Goal: Task Accomplishment & Management: Complete application form

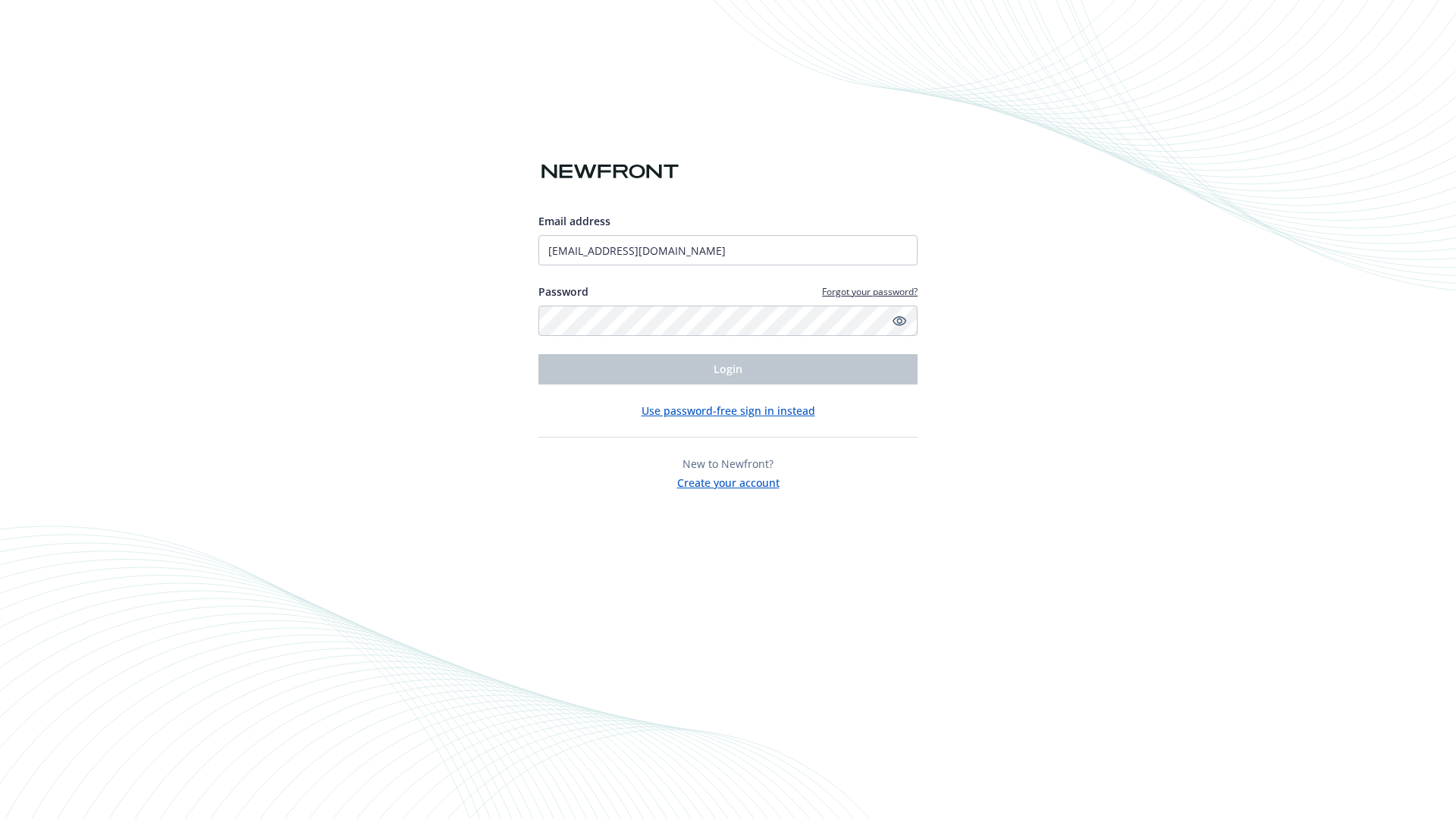
type input "[EMAIL_ADDRESS][DOMAIN_NAME]"
click at [728, 369] on span "Login" at bounding box center [728, 369] width 29 height 15
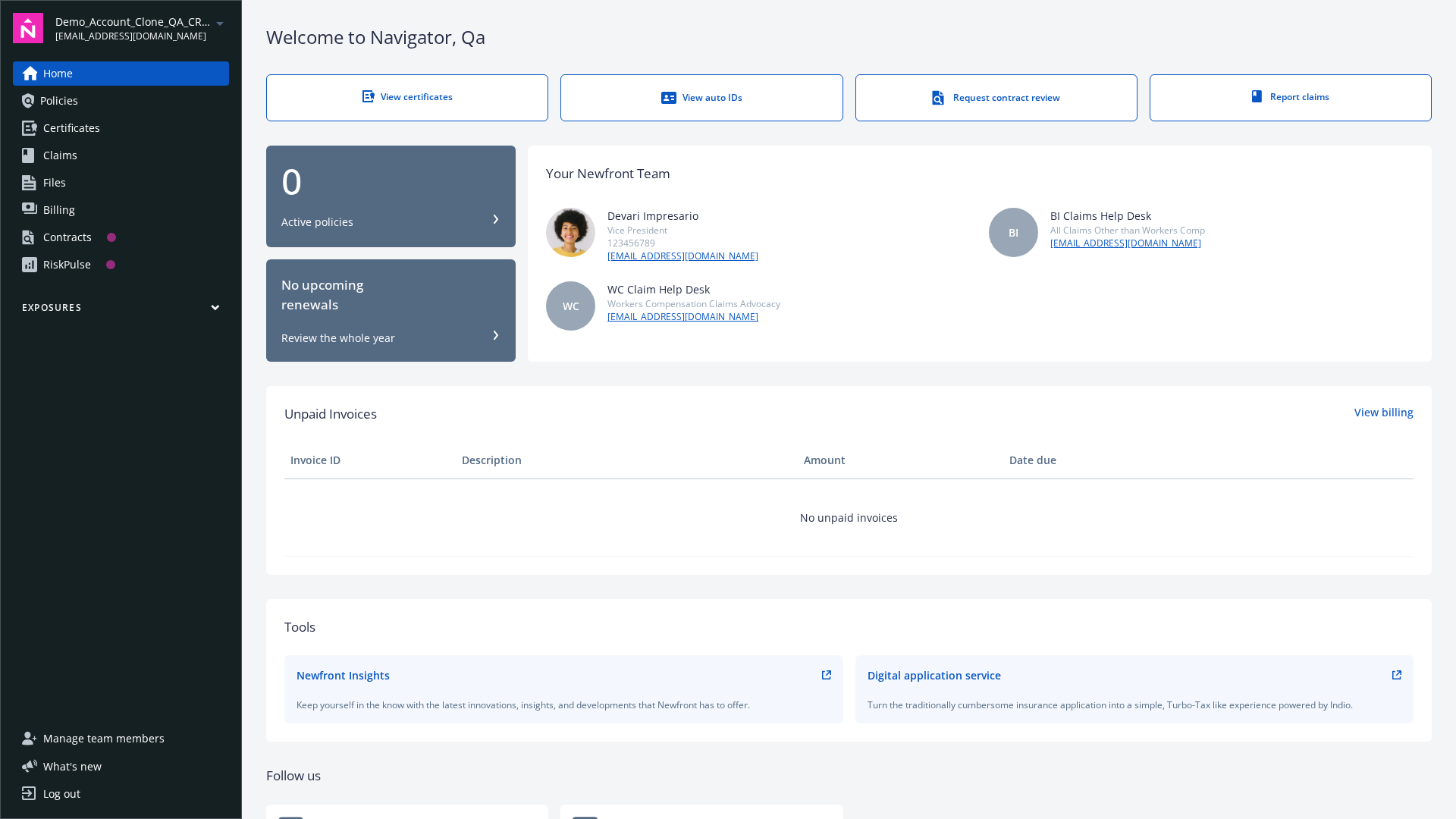
click at [142, 28] on span "Demo_Account_Clone_QA_CR_Tests_Prospect" at bounding box center [133, 21] width 156 height 16
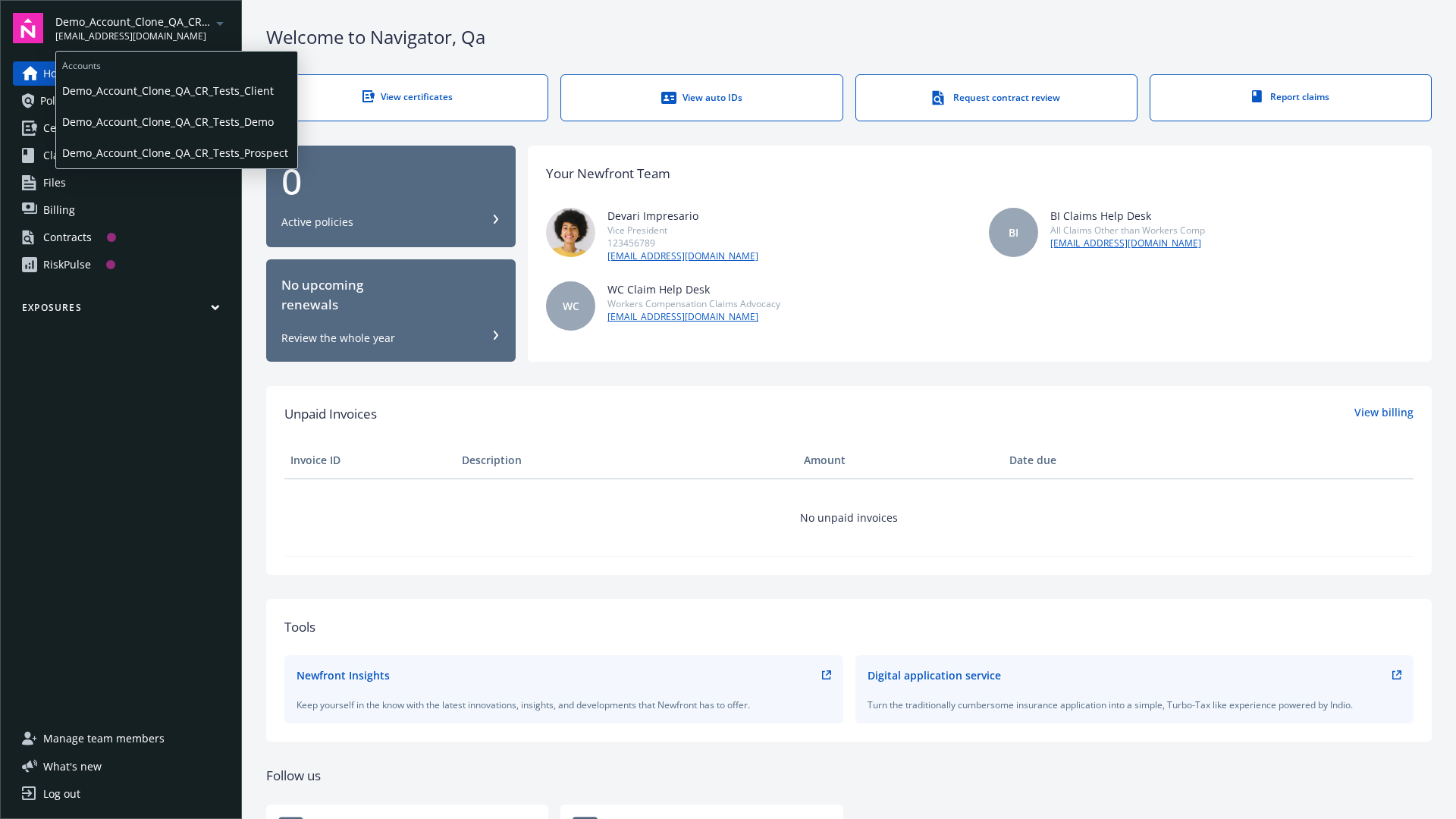
click at [175, 90] on span "Demo_Account_Clone_QA_CR_Tests_Client" at bounding box center [176, 90] width 229 height 31
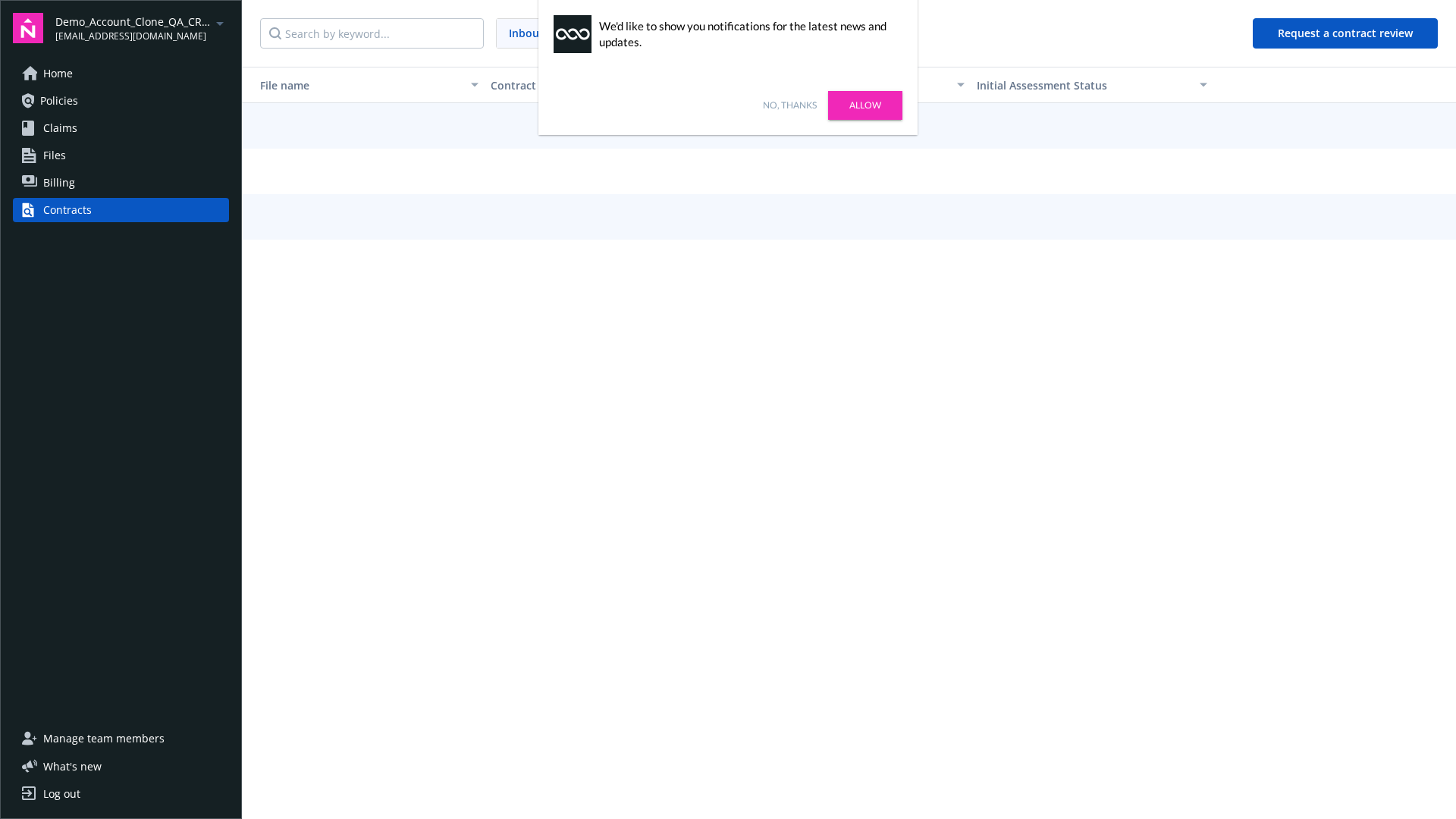
click at [790, 105] on link "No, thanks" at bounding box center [790, 105] width 54 height 14
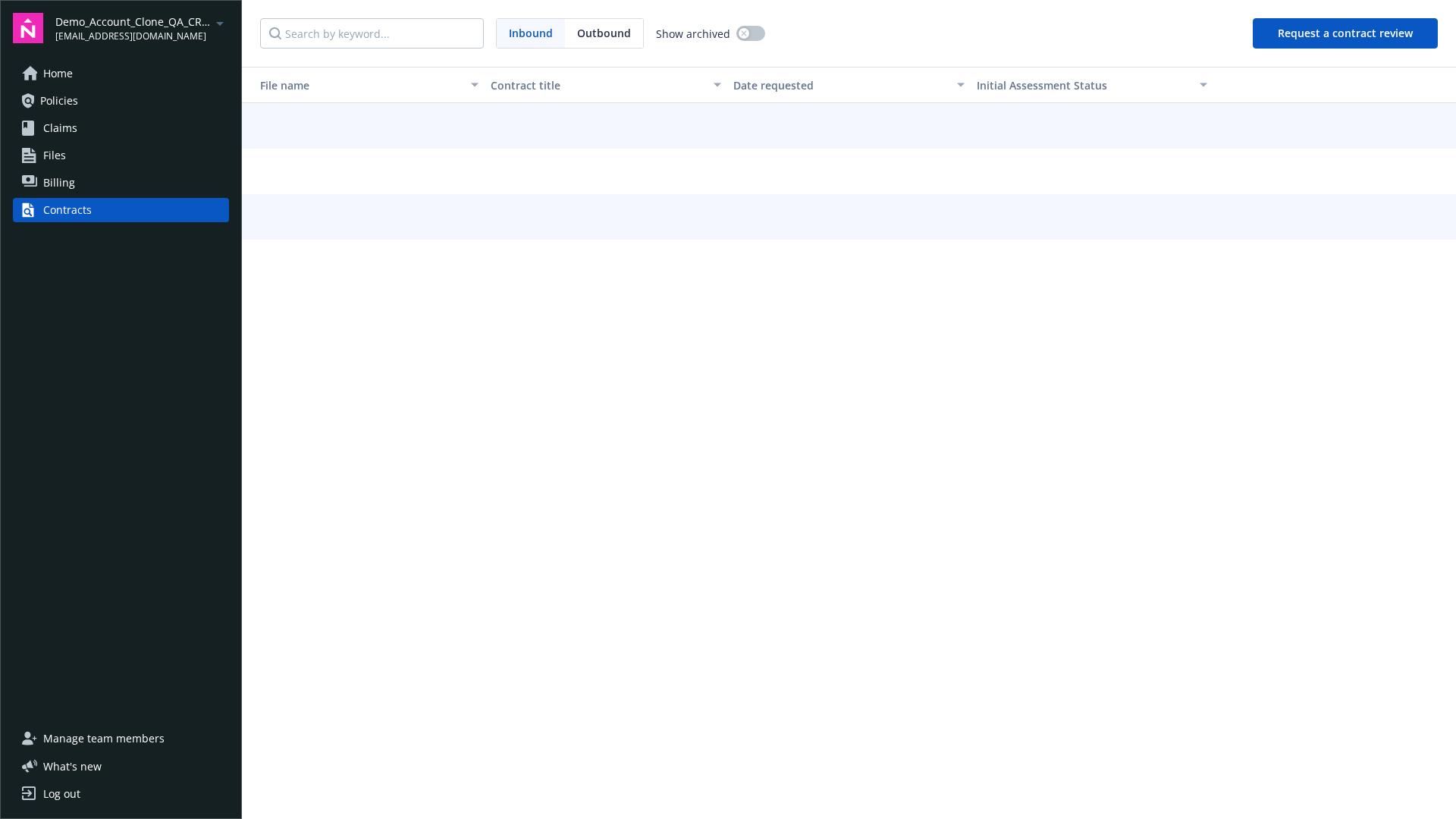
click at [1346, 33] on button "Request a contract review" at bounding box center [1345, 33] width 185 height 30
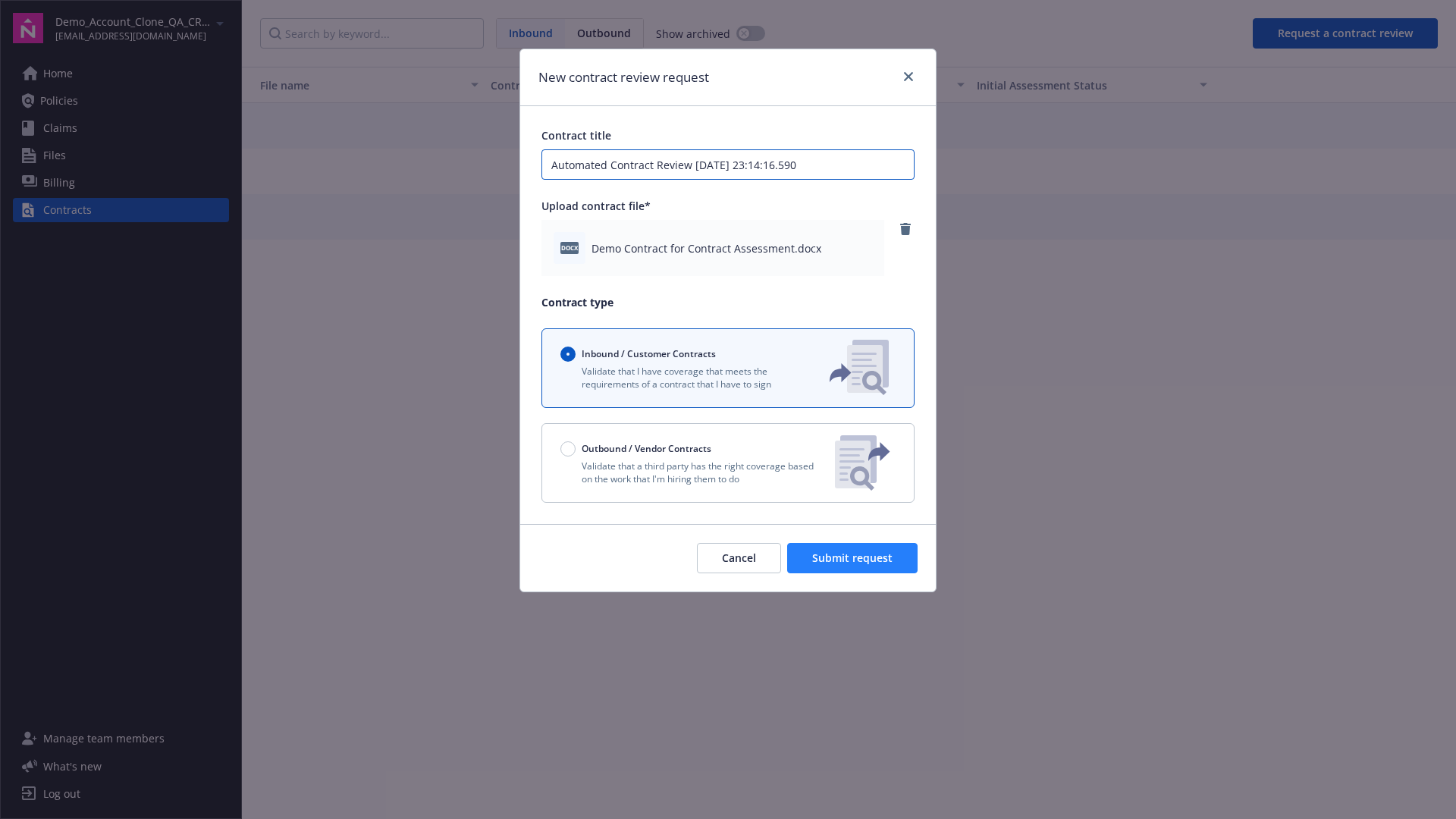
type input "Automated Contract Review 09-22-2025 23:14:16.590"
click at [853, 558] on span "Submit request" at bounding box center [852, 558] width 80 height 15
